Goal: Transaction & Acquisition: Purchase product/service

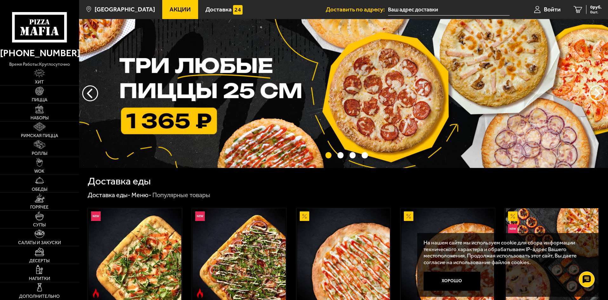
click at [409, 9] on input "text" at bounding box center [449, 10] width 122 height 12
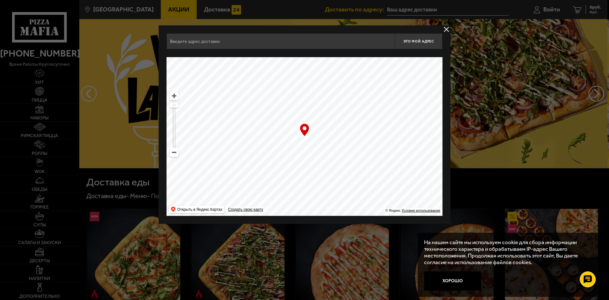
click at [234, 38] on input "text" at bounding box center [281, 41] width 229 height 16
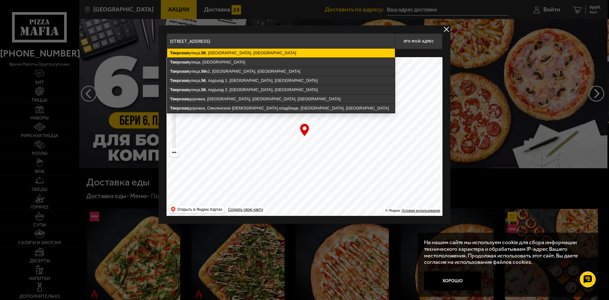
type input "[STREET_ADDRESS]"
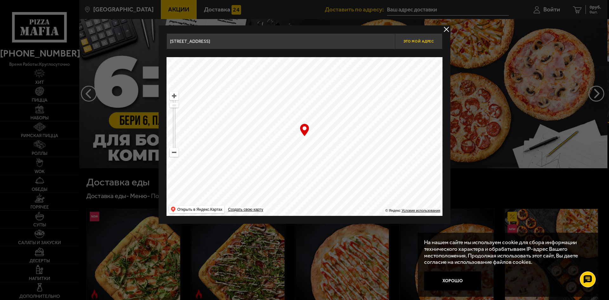
click at [426, 42] on span "Это мой адрес" at bounding box center [419, 41] width 30 height 4
type input "[STREET_ADDRESS]"
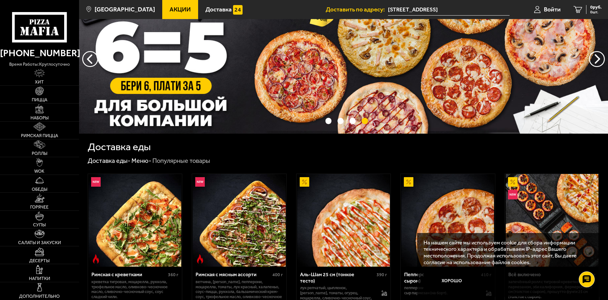
scroll to position [32, 0]
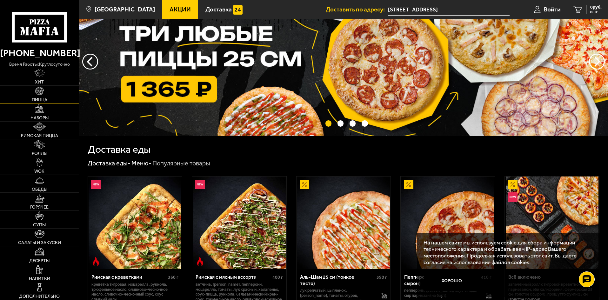
click at [51, 92] on link "Пицца" at bounding box center [39, 94] width 79 height 17
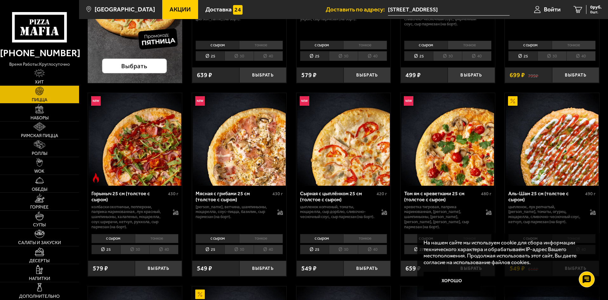
scroll to position [190, 0]
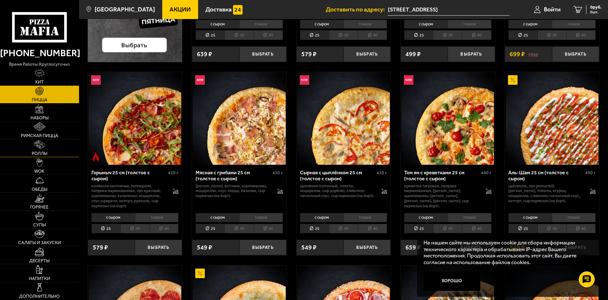
click at [53, 144] on link "Роллы" at bounding box center [39, 147] width 79 height 17
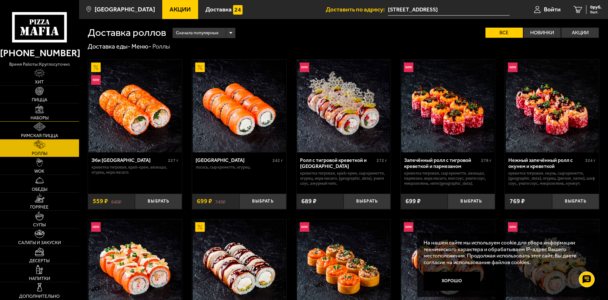
click at [49, 112] on link "Наборы" at bounding box center [39, 111] width 79 height 17
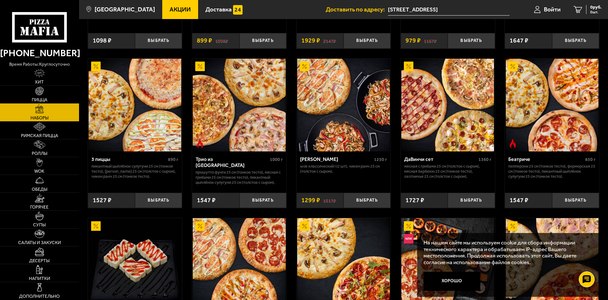
scroll to position [146, 0]
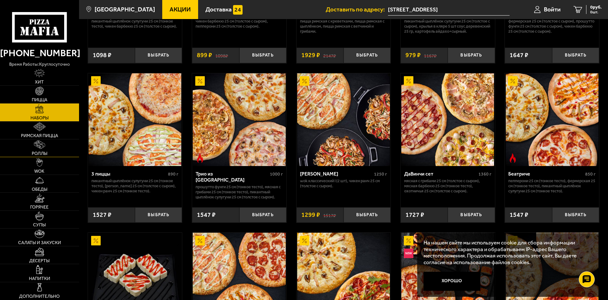
click at [53, 150] on link "Роллы" at bounding box center [39, 147] width 79 height 17
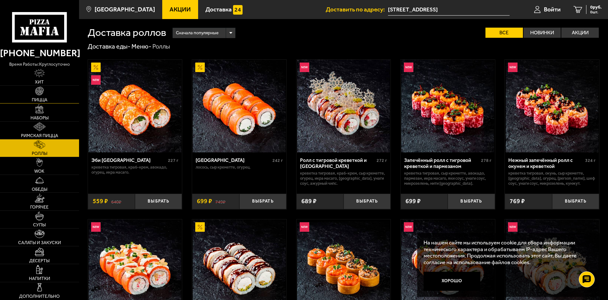
click at [57, 93] on link "Пицца" at bounding box center [39, 94] width 79 height 17
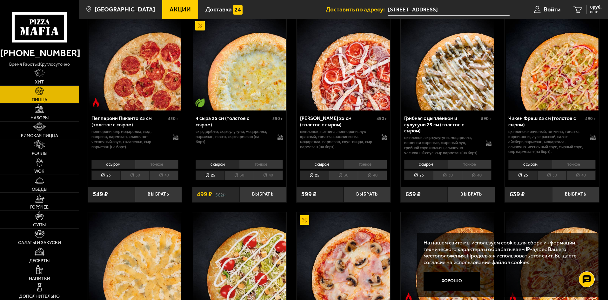
scroll to position [381, 0]
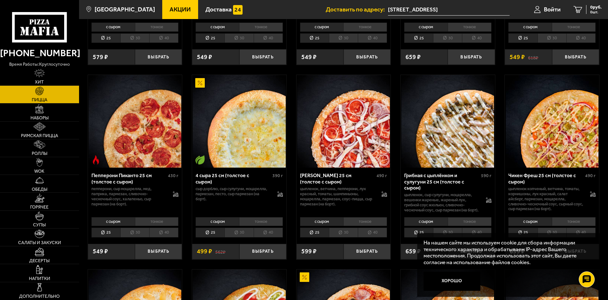
click at [242, 236] on li "30" at bounding box center [238, 233] width 29 height 10
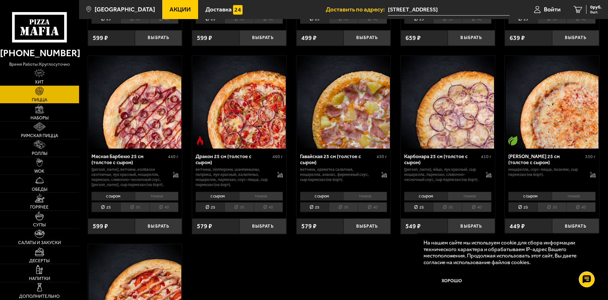
scroll to position [1206, 0]
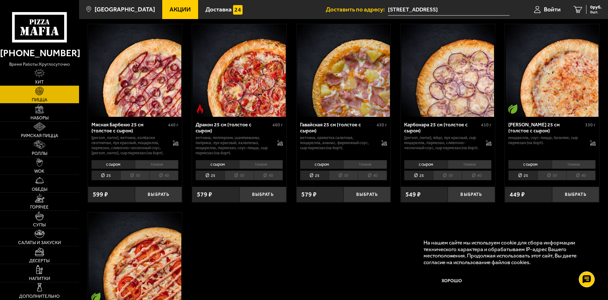
click at [445, 180] on li "30" at bounding box center [447, 175] width 29 height 10
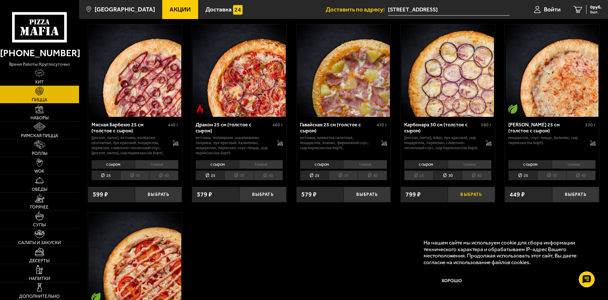
click at [473, 197] on button "Выбрать" at bounding box center [471, 195] width 47 height 16
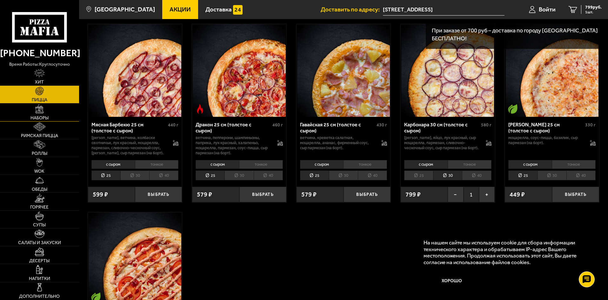
click at [47, 110] on link "Наборы" at bounding box center [39, 111] width 79 height 17
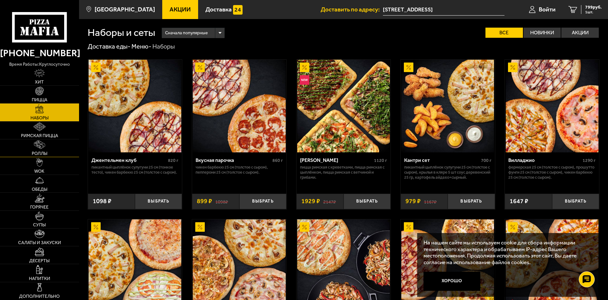
click at [55, 148] on link "Роллы" at bounding box center [39, 147] width 79 height 17
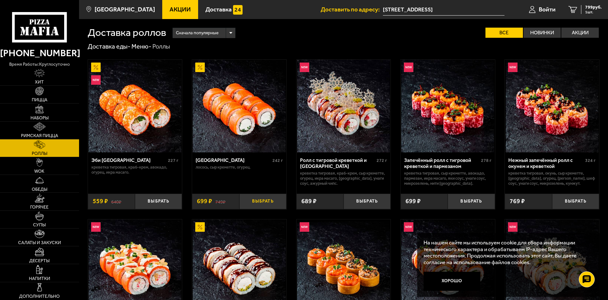
click at [270, 204] on button "Выбрать" at bounding box center [262, 202] width 47 height 16
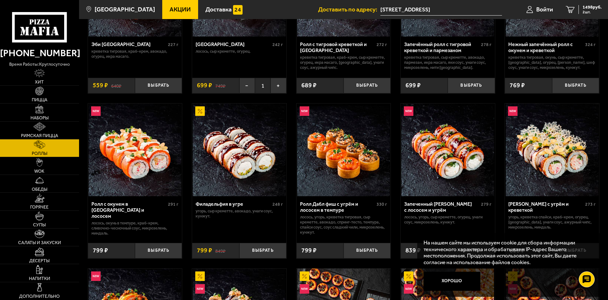
scroll to position [159, 0]
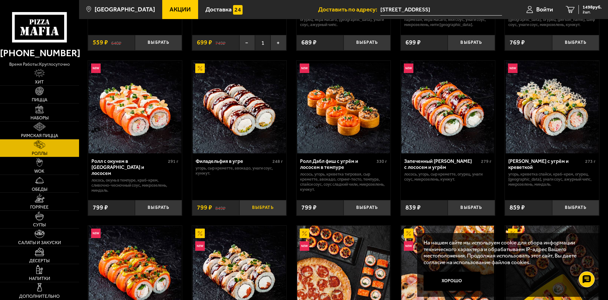
click at [266, 205] on button "Выбрать" at bounding box center [262, 208] width 47 height 16
click at [589, 9] on span "2297 руб." at bounding box center [591, 7] width 19 height 4
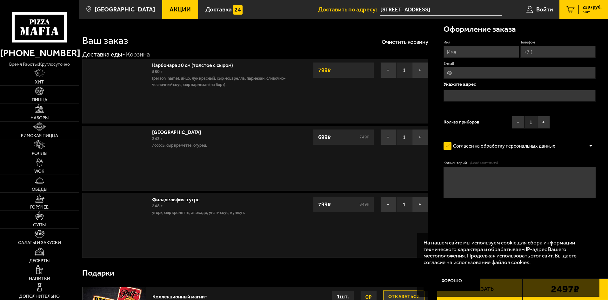
type input "[STREET_ADDRESS]"
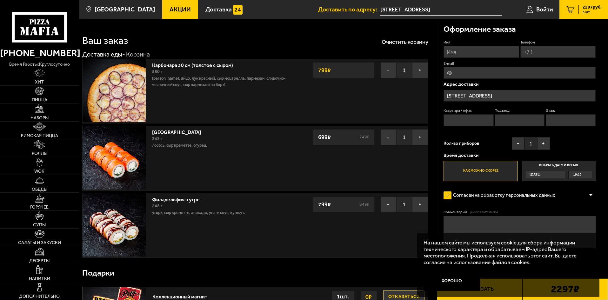
click at [487, 49] on input "Имя" at bounding box center [480, 52] width 75 height 12
type input "[PERSON_NAME]"
type input "[EMAIL_ADDRESS][DOMAIN_NAME]"
click at [478, 120] on input "Квартира / офис" at bounding box center [468, 120] width 50 height 12
click at [527, 119] on input "Подъезд" at bounding box center [520, 120] width 50 height 12
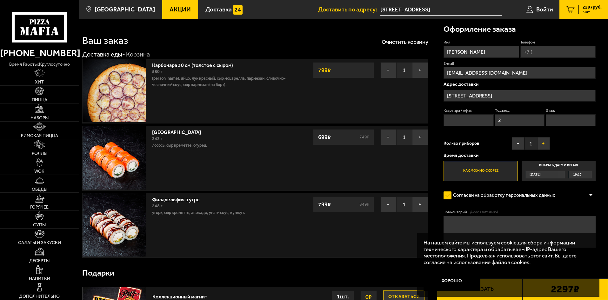
type input "2"
click at [546, 146] on button "+" at bounding box center [543, 143] width 13 height 13
click at [554, 119] on input "Этаж" at bounding box center [571, 120] width 50 height 12
type input "4"
click at [468, 118] on input "Квартира / офис" at bounding box center [468, 120] width 50 height 12
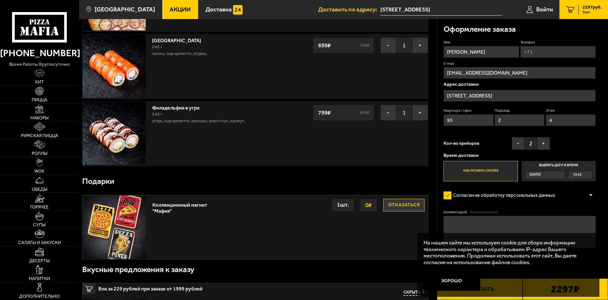
scroll to position [95, 0]
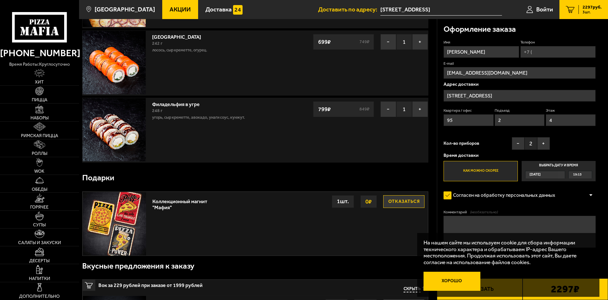
type input "95"
click at [459, 281] on button "Хорошо" at bounding box center [451, 281] width 57 height 19
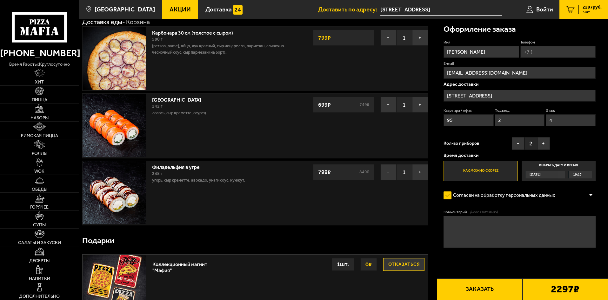
scroll to position [32, 0]
click at [561, 52] on input "Телефон" at bounding box center [557, 52] width 75 height 12
type input "[PHONE_NUMBER]"
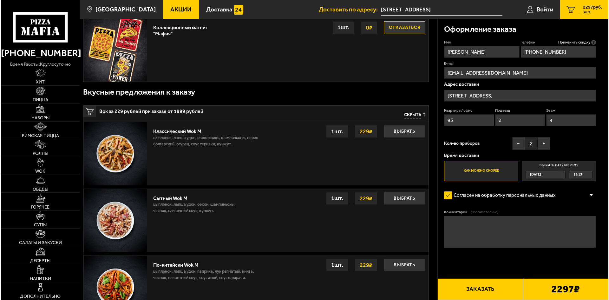
scroll to position [286, 0]
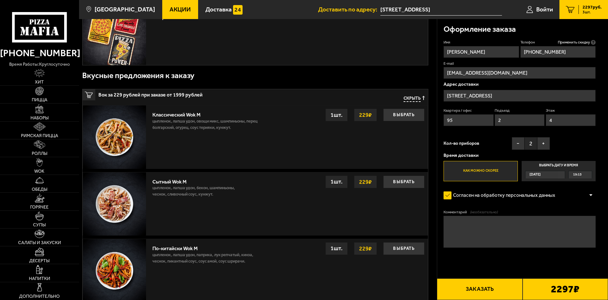
click at [490, 290] on button "Заказать" at bounding box center [479, 289] width 85 height 22
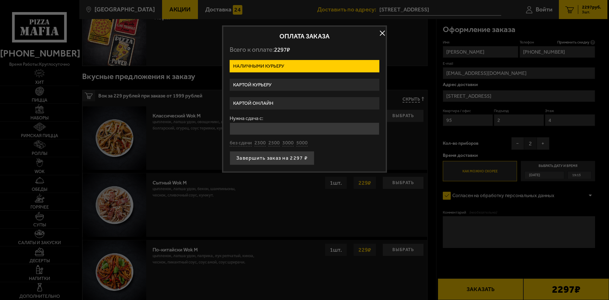
click at [312, 83] on label "Картой курьеру" at bounding box center [305, 85] width 150 height 12
click at [0, 0] on input "Картой курьеру" at bounding box center [0, 0] width 0 height 0
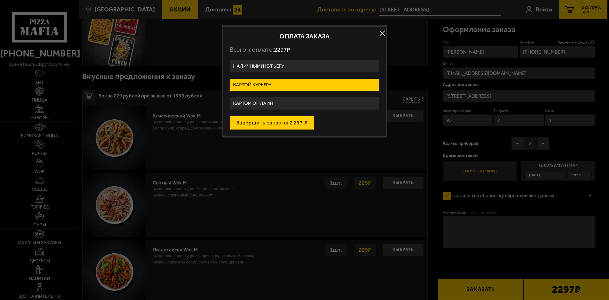
click at [294, 124] on button "Завершить заказ на 2297 ₽" at bounding box center [272, 123] width 85 height 14
